Goal: Task Accomplishment & Management: Complete application form

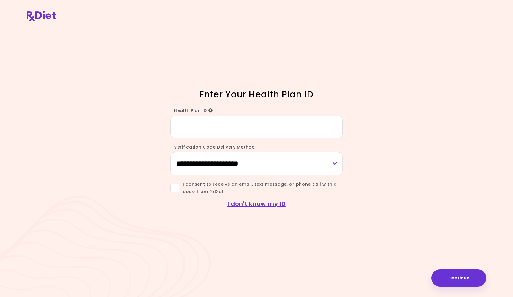
click at [206, 129] on input "Health Plan ID" at bounding box center [256, 126] width 172 height 23
type input "********"
select select "***"
click at [175, 188] on span at bounding box center [174, 187] width 9 height 9
click at [452, 278] on button "Continue" at bounding box center [458, 277] width 55 height 17
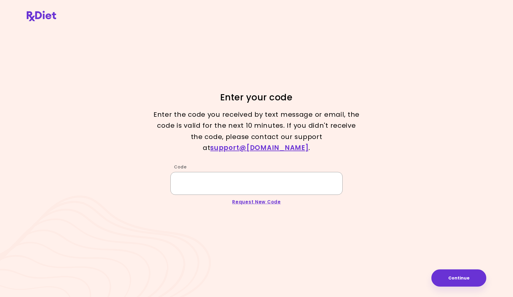
click at [331, 182] on input "Code" at bounding box center [256, 183] width 172 height 23
type input "******"
click at [456, 281] on button "Continue" at bounding box center [458, 277] width 55 height 17
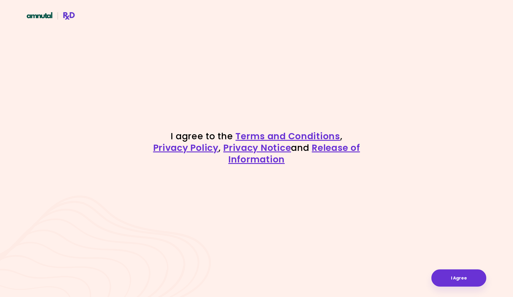
click at [456, 281] on button "I Agree" at bounding box center [458, 277] width 55 height 17
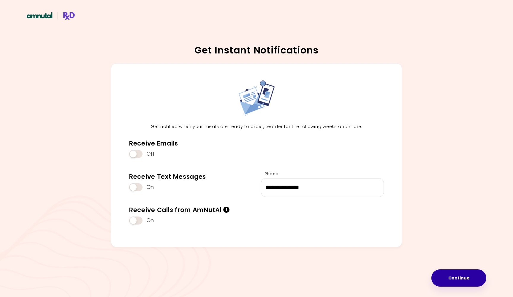
click at [441, 274] on button "Continue" at bounding box center [458, 277] width 55 height 17
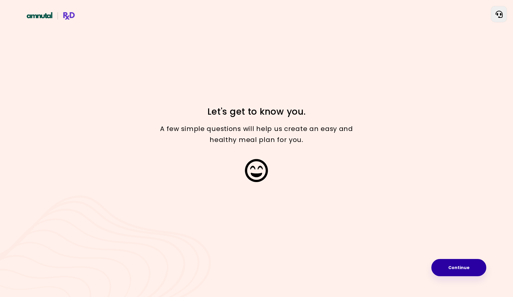
click at [449, 269] on button "Continue" at bounding box center [458, 267] width 55 height 17
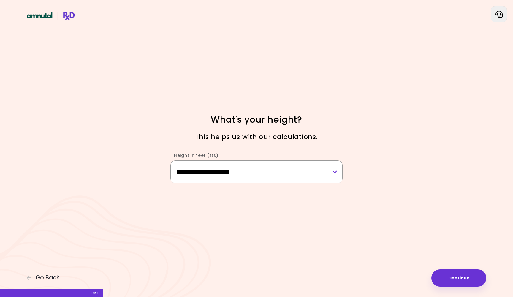
select select "****"
click at [439, 275] on button "Continue" at bounding box center [458, 277] width 55 height 17
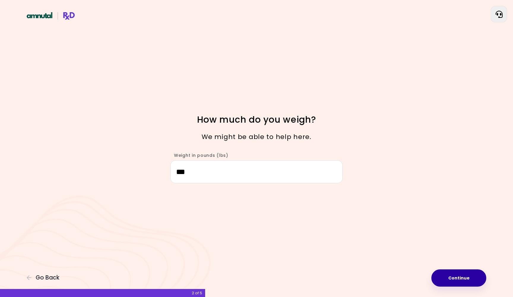
type input "***"
click at [463, 275] on button "Continue" at bounding box center [458, 277] width 55 height 17
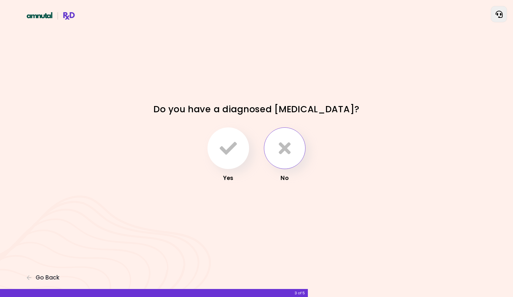
click at [288, 150] on icon "button" at bounding box center [285, 148] width 12 height 17
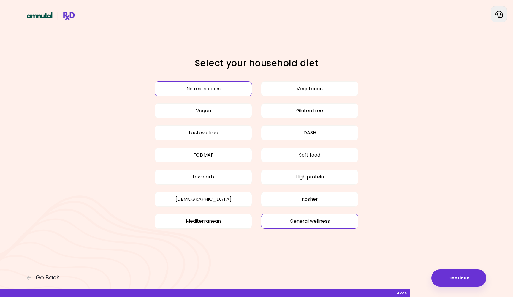
click at [346, 222] on button "General wellness" at bounding box center [309, 221] width 97 height 15
click at [221, 86] on button "No restrictions" at bounding box center [203, 88] width 97 height 15
click at [319, 222] on button "General wellness" at bounding box center [309, 221] width 97 height 15
click at [281, 218] on button "General wellness" at bounding box center [309, 221] width 97 height 15
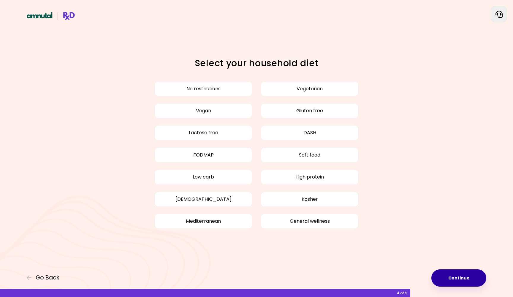
click at [453, 280] on button "Continue" at bounding box center [458, 277] width 55 height 17
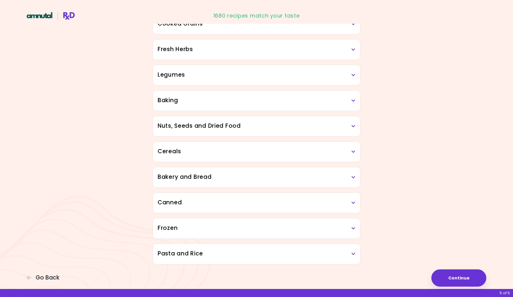
scroll to position [227, 0]
click at [453, 277] on button "Continue" at bounding box center [458, 277] width 55 height 17
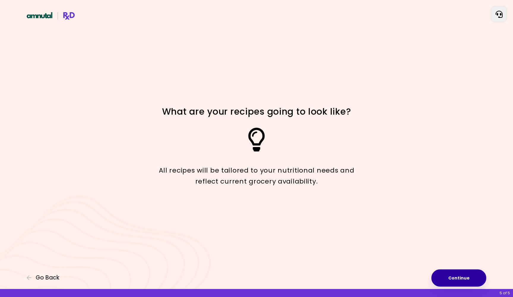
click at [453, 277] on button "Continue" at bounding box center [458, 277] width 55 height 17
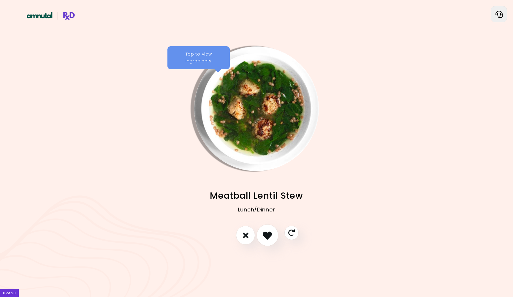
click at [268, 236] on icon "I like this recipe" at bounding box center [267, 235] width 9 height 9
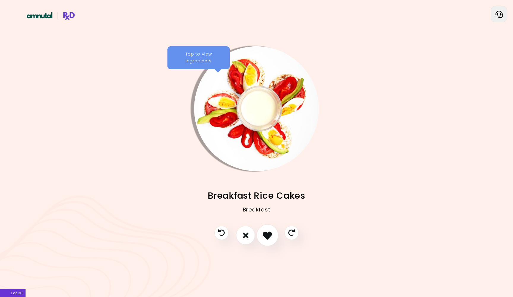
click at [266, 235] on icon "I like this recipe" at bounding box center [267, 235] width 9 height 9
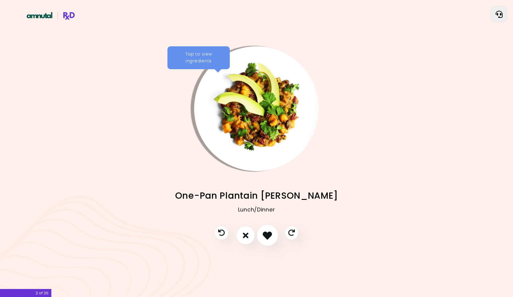
click at [266, 235] on icon "I like this recipe" at bounding box center [267, 235] width 9 height 9
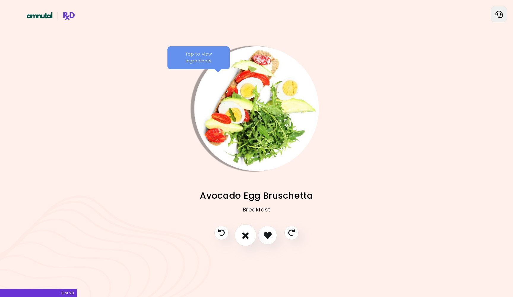
click at [247, 235] on icon "I don't like this recipe" at bounding box center [245, 235] width 7 height 9
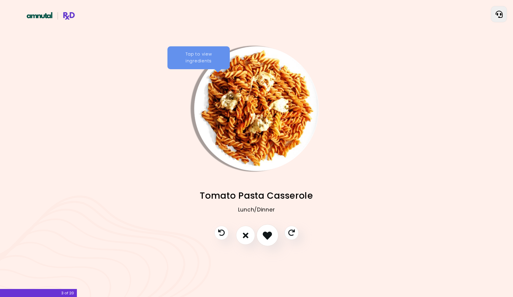
click at [264, 237] on icon "I like this recipe" at bounding box center [267, 235] width 9 height 9
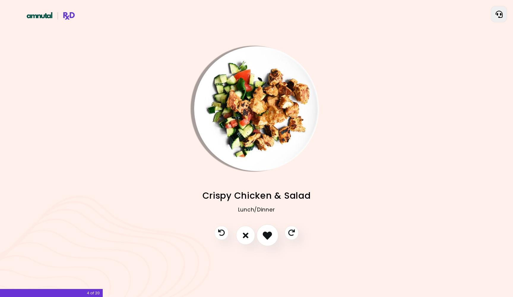
click at [264, 237] on icon "I like this recipe" at bounding box center [267, 235] width 9 height 9
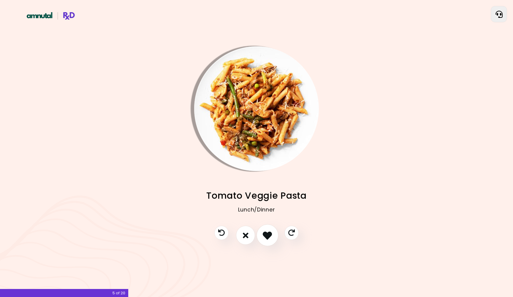
click at [264, 237] on icon "I like this recipe" at bounding box center [267, 235] width 9 height 9
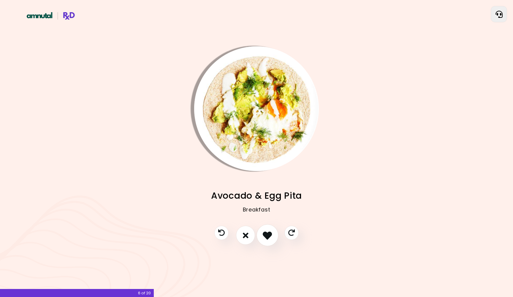
click at [267, 232] on icon "I like this recipe" at bounding box center [267, 235] width 9 height 9
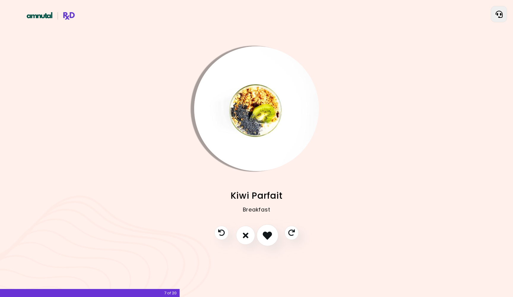
click at [267, 232] on icon "I like this recipe" at bounding box center [267, 235] width 9 height 9
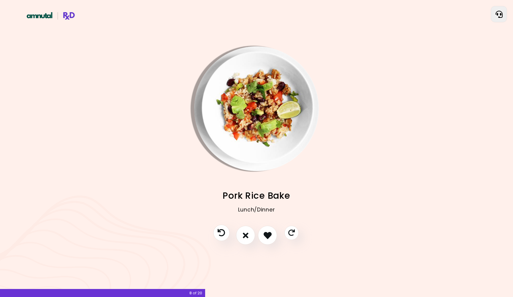
click at [220, 235] on icon "Previous recipe" at bounding box center [221, 232] width 7 height 7
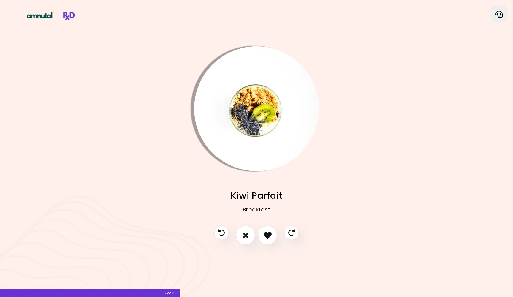
click at [255, 126] on img "Info - Kiwi Parfait" at bounding box center [256, 108] width 125 height 125
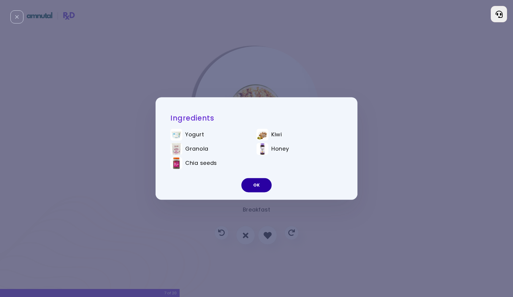
click at [259, 182] on button "OK" at bounding box center [256, 185] width 30 height 14
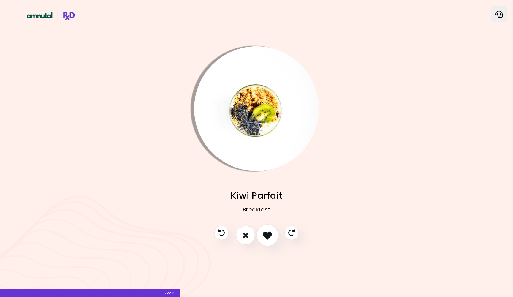
click at [266, 240] on button "I like this recipe" at bounding box center [267, 235] width 22 height 22
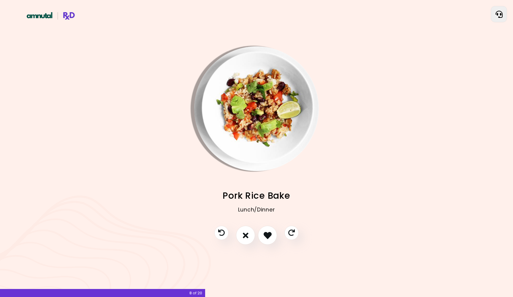
click at [228, 111] on img "Info - Pork Rice Bake" at bounding box center [256, 108] width 125 height 125
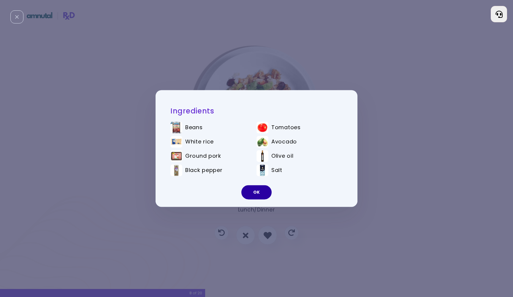
click at [262, 188] on button "OK" at bounding box center [256, 192] width 30 height 14
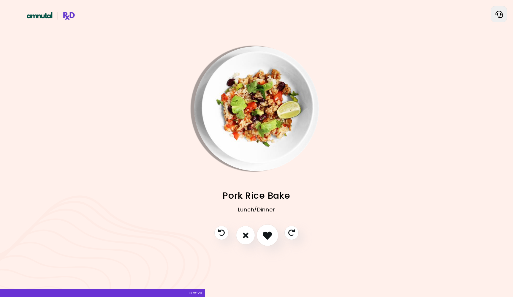
click at [269, 231] on icon "I like this recipe" at bounding box center [267, 235] width 9 height 9
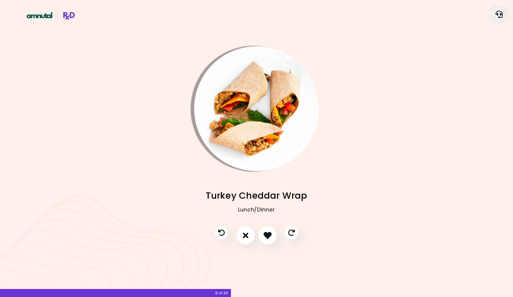
click at [252, 153] on img "Info - Turkey Cheddar Wrap" at bounding box center [256, 108] width 125 height 125
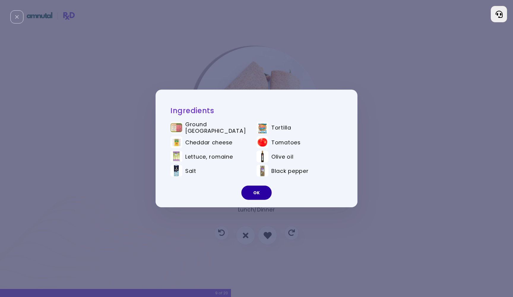
click at [247, 190] on button "OK" at bounding box center [256, 193] width 30 height 14
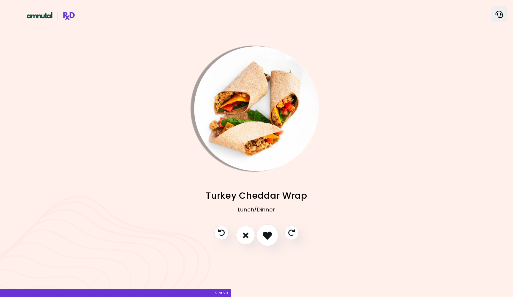
click at [266, 240] on button "I like this recipe" at bounding box center [267, 235] width 22 height 22
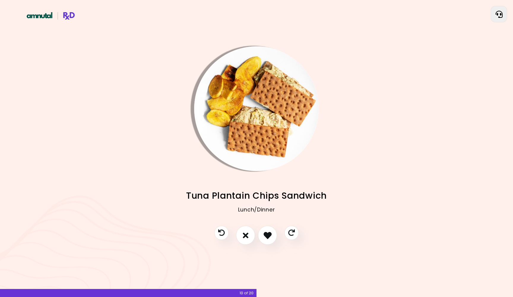
click at [248, 146] on img "Info - Tuna Plantain Chips Sandwich" at bounding box center [256, 108] width 125 height 125
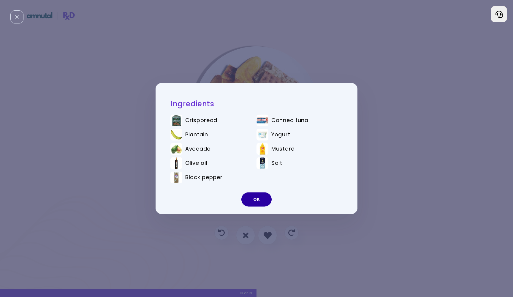
click at [260, 194] on button "OK" at bounding box center [256, 199] width 30 height 14
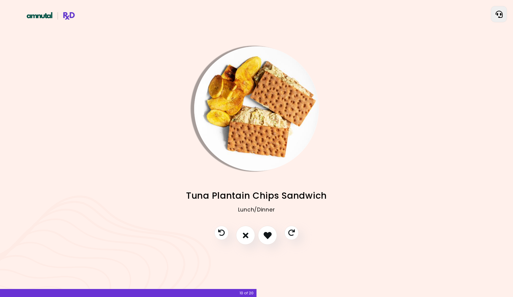
click at [264, 120] on img "Info - Tuna Plantain Chips Sandwich" at bounding box center [256, 108] width 125 height 125
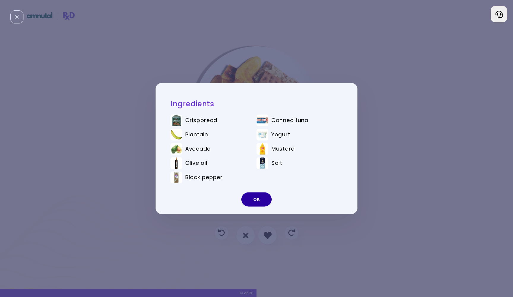
click at [262, 203] on button "OK" at bounding box center [256, 199] width 30 height 14
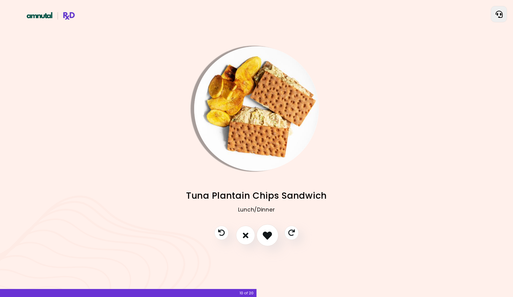
click at [264, 235] on icon "I like this recipe" at bounding box center [267, 235] width 9 height 9
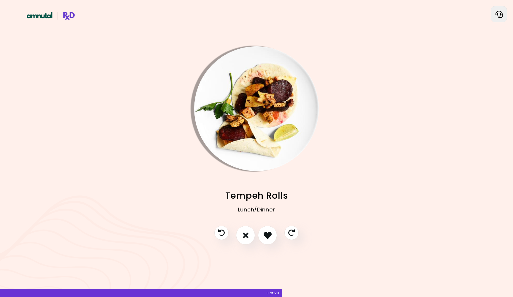
click at [228, 99] on img "Info - Tempeh Rolls" at bounding box center [256, 108] width 125 height 125
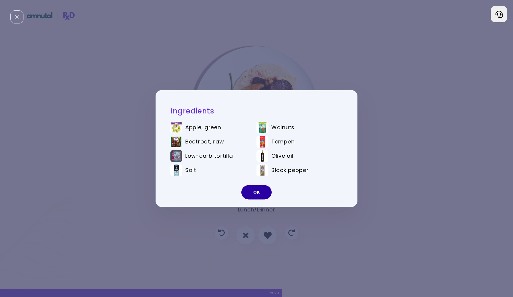
click at [249, 194] on button "OK" at bounding box center [256, 192] width 30 height 14
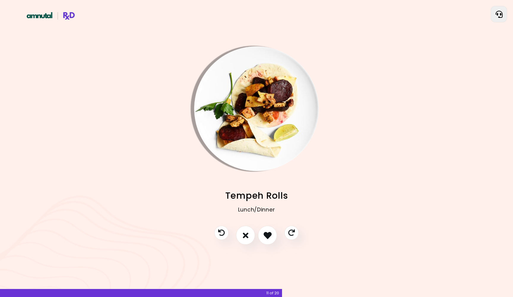
click at [245, 137] on img "Info - Tempeh Rolls" at bounding box center [256, 108] width 125 height 125
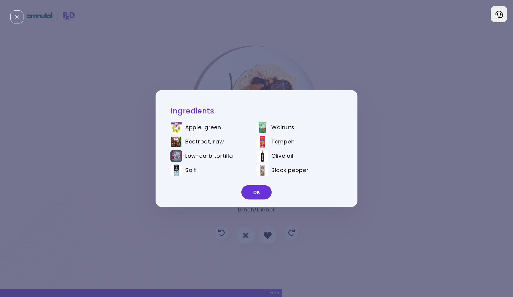
click at [251, 194] on button "OK" at bounding box center [256, 192] width 30 height 14
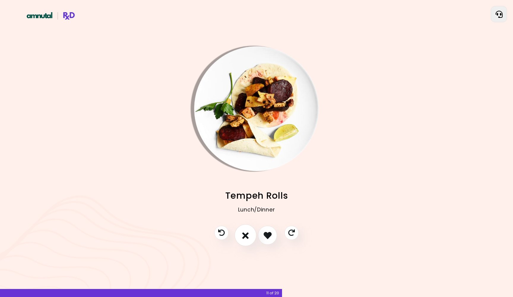
click at [247, 231] on icon "I don't like this recipe" at bounding box center [245, 235] width 7 height 9
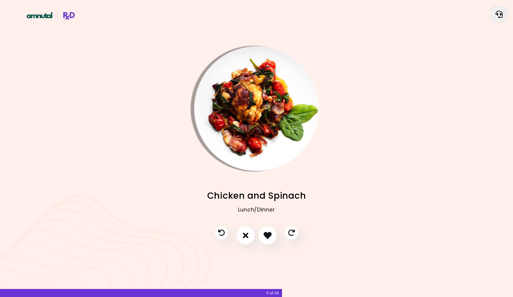
click at [252, 142] on img "Info - Chicken and Spinach" at bounding box center [256, 108] width 125 height 125
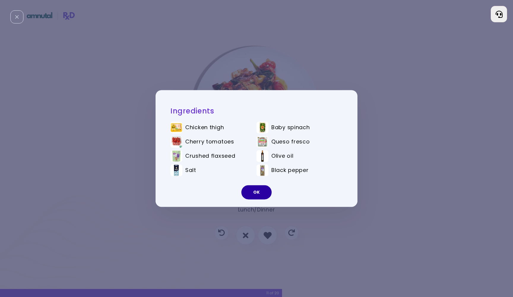
click at [261, 192] on button "OK" at bounding box center [256, 192] width 30 height 14
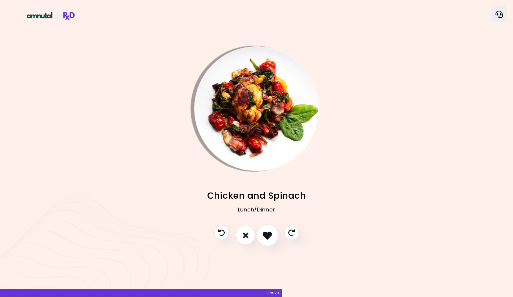
click at [269, 229] on button "I like this recipe" at bounding box center [267, 235] width 22 height 22
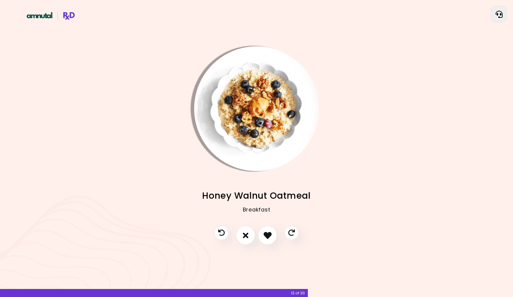
click at [263, 134] on img "Info - Honey Walnut Oatmeal" at bounding box center [256, 108] width 125 height 125
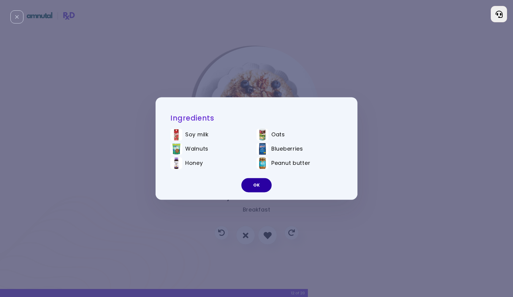
click at [253, 187] on button "OK" at bounding box center [256, 185] width 30 height 14
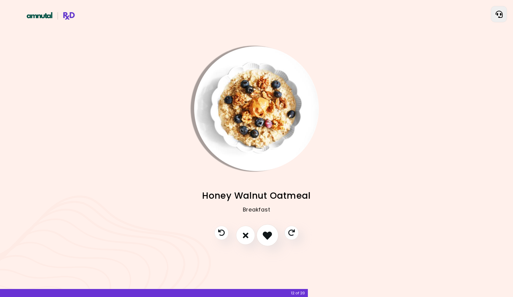
click at [262, 237] on button "I like this recipe" at bounding box center [267, 235] width 22 height 22
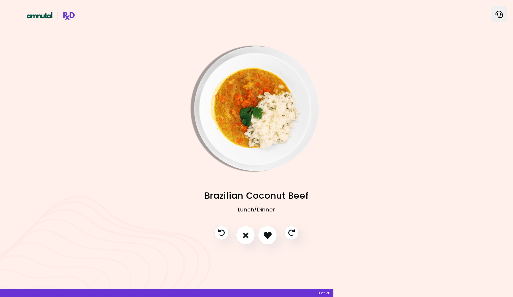
click at [257, 97] on img "Info - Brazilian Coconut Beef" at bounding box center [256, 108] width 125 height 125
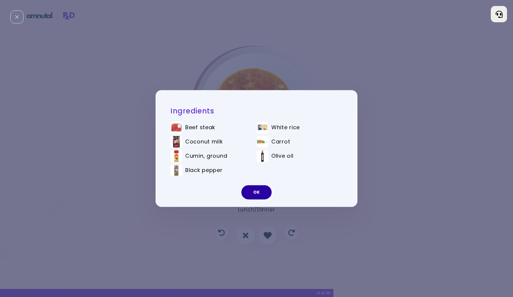
click at [251, 187] on button "OK" at bounding box center [256, 192] width 30 height 14
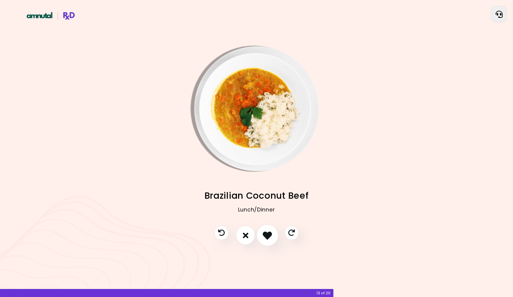
click at [265, 236] on icon "I like this recipe" at bounding box center [267, 235] width 9 height 9
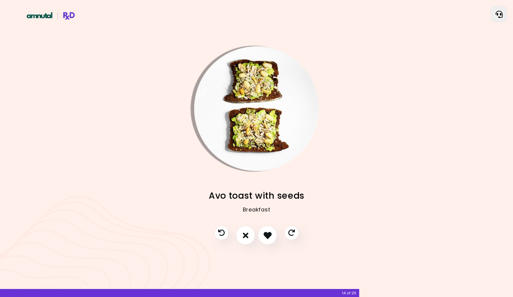
click at [248, 121] on img "Info - Avo toast with seeds" at bounding box center [256, 108] width 125 height 125
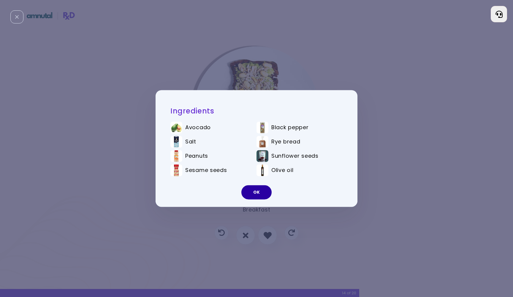
click at [250, 189] on button "OK" at bounding box center [256, 192] width 30 height 14
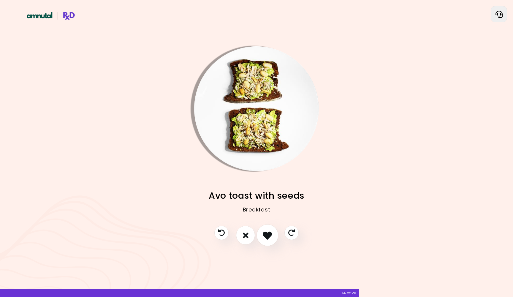
click at [262, 232] on button "I like this recipe" at bounding box center [267, 235] width 22 height 22
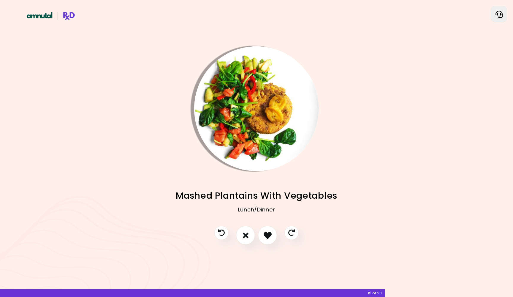
click at [251, 150] on img "Info - Mashed Plantains With Vegetables" at bounding box center [256, 108] width 125 height 125
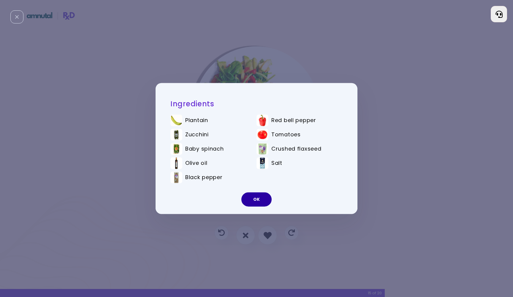
click at [254, 200] on button "OK" at bounding box center [256, 199] width 30 height 14
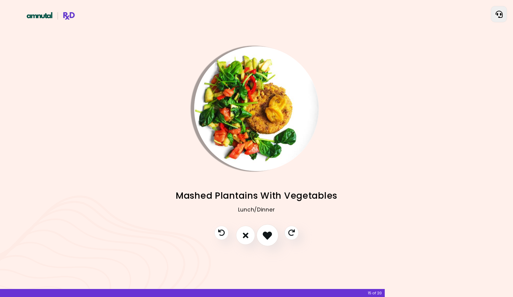
click at [260, 237] on button "I like this recipe" at bounding box center [267, 235] width 22 height 22
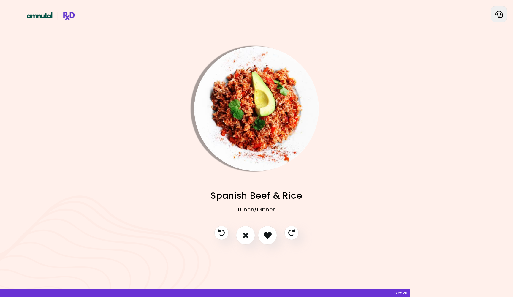
click at [259, 161] on img "Info - Spanish Beef & Rice" at bounding box center [256, 108] width 125 height 125
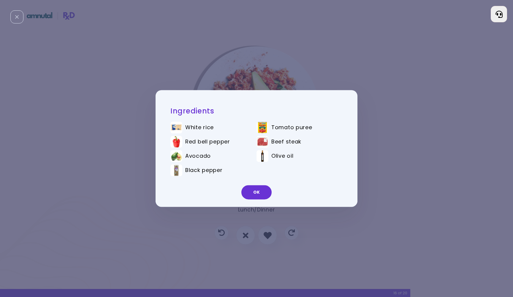
click at [257, 182] on ul "White rice Tomato puree Red bell pepper Beef steak Avocado Olive oil Black pepp…" at bounding box center [256, 150] width 172 height 66
click at [260, 193] on button "OK" at bounding box center [256, 192] width 30 height 14
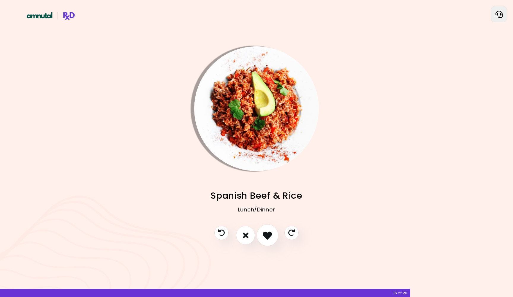
click at [264, 230] on button "I like this recipe" at bounding box center [267, 235] width 22 height 22
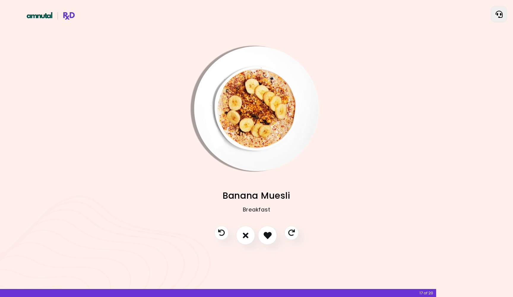
click at [244, 143] on img "Info - Banana Muesli" at bounding box center [256, 108] width 125 height 125
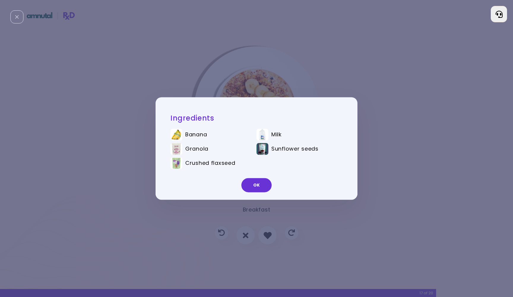
click at [256, 187] on button "OK" at bounding box center [256, 185] width 30 height 14
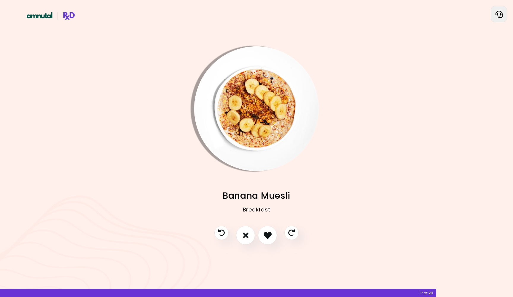
click at [251, 164] on img "Info - Banana Muesli" at bounding box center [256, 108] width 125 height 125
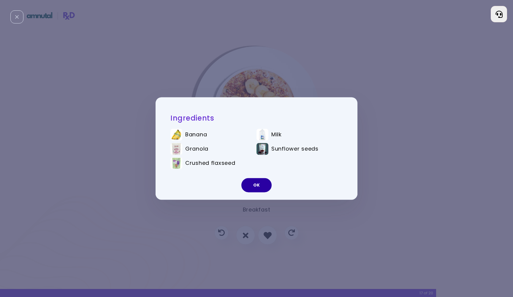
drag, startPoint x: 259, startPoint y: 195, endPoint x: 259, endPoint y: 192, distance: 3.0
click at [259, 194] on div "OK" at bounding box center [257, 187] width 202 height 25
click at [257, 190] on div "OK" at bounding box center [257, 187] width 202 height 25
click at [255, 185] on button "OK" at bounding box center [256, 185] width 30 height 14
